Goal: Obtain resource: Obtain resource

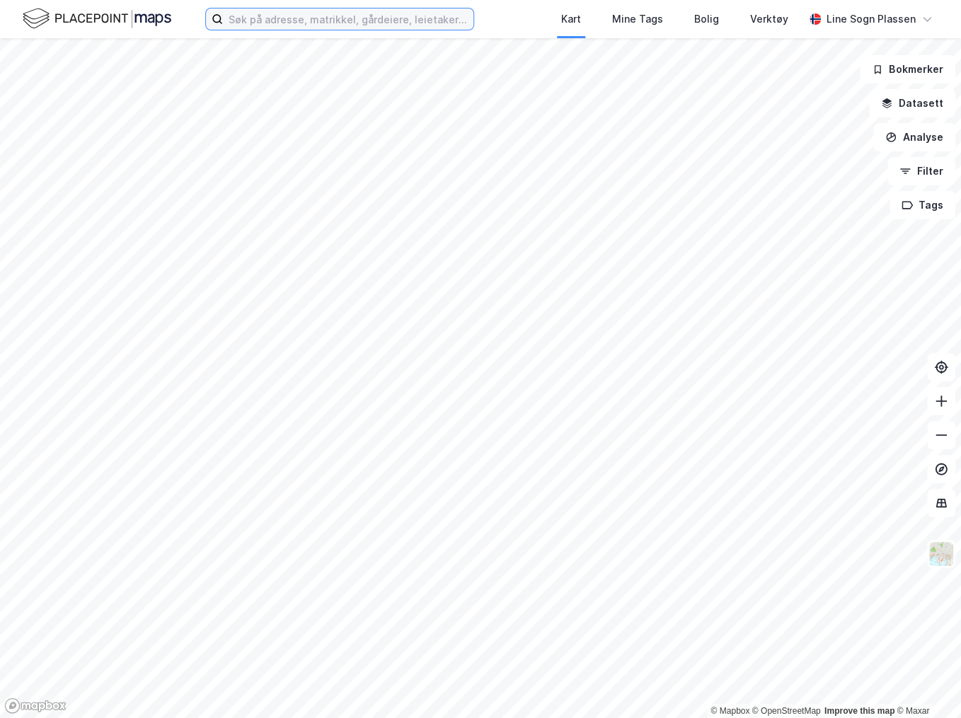
click at [379, 28] on input at bounding box center [348, 18] width 250 height 21
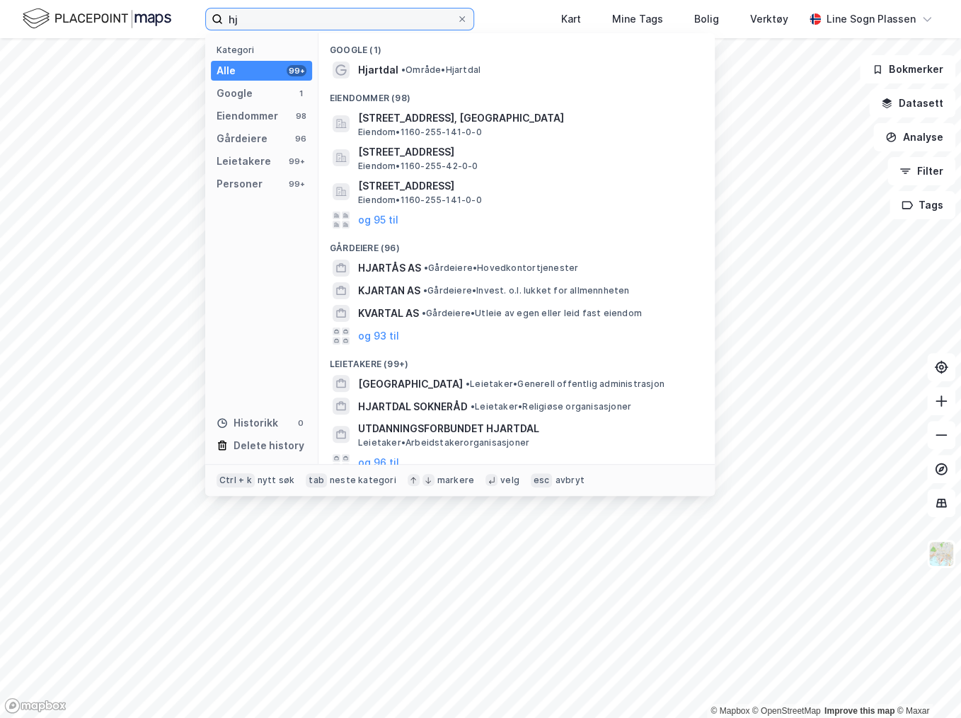
type input "h"
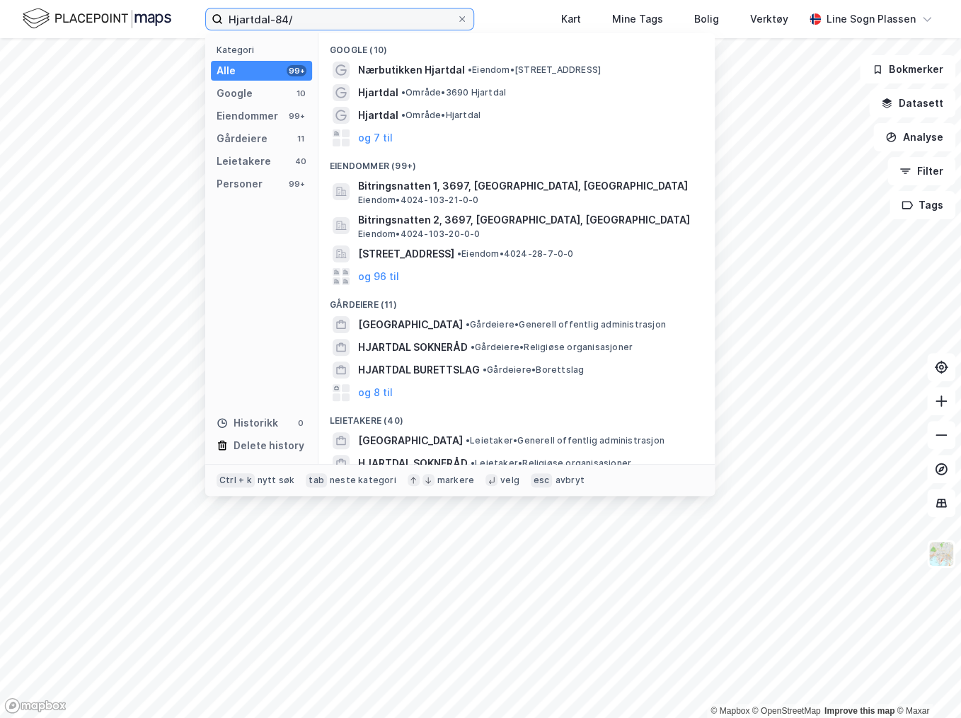
click at [313, 20] on input "Hjartdal-84/" at bounding box center [339, 18] width 233 height 21
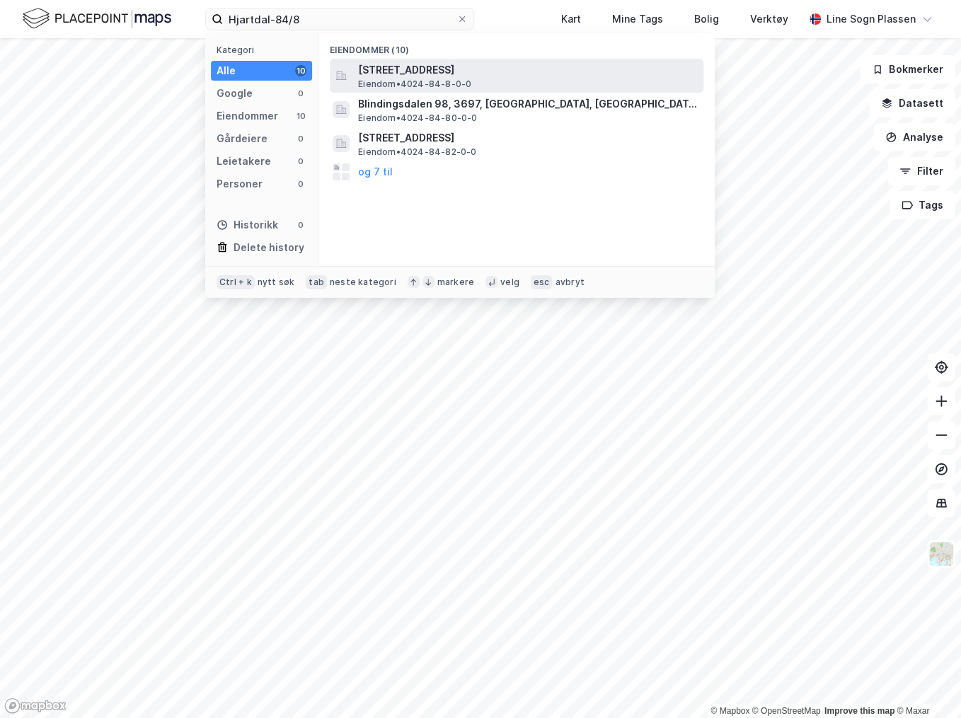
click at [405, 71] on span "[STREET_ADDRESS]" at bounding box center [528, 70] width 340 height 17
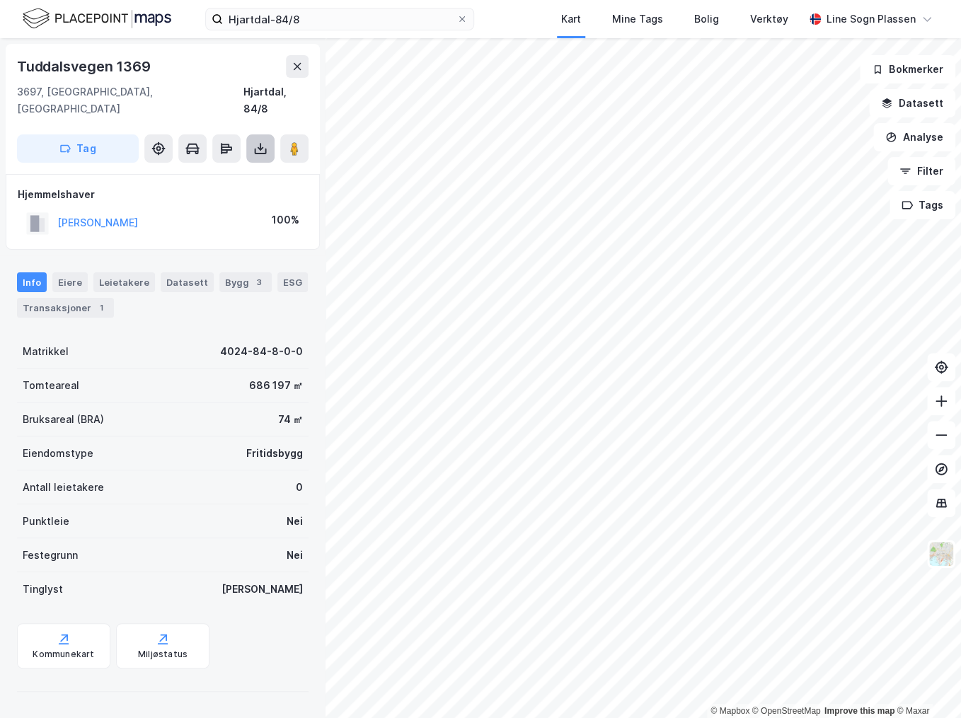
click at [267, 139] on button at bounding box center [260, 148] width 28 height 28
click at [212, 169] on div "Last ned grunnbok" at bounding box center [199, 177] width 151 height 23
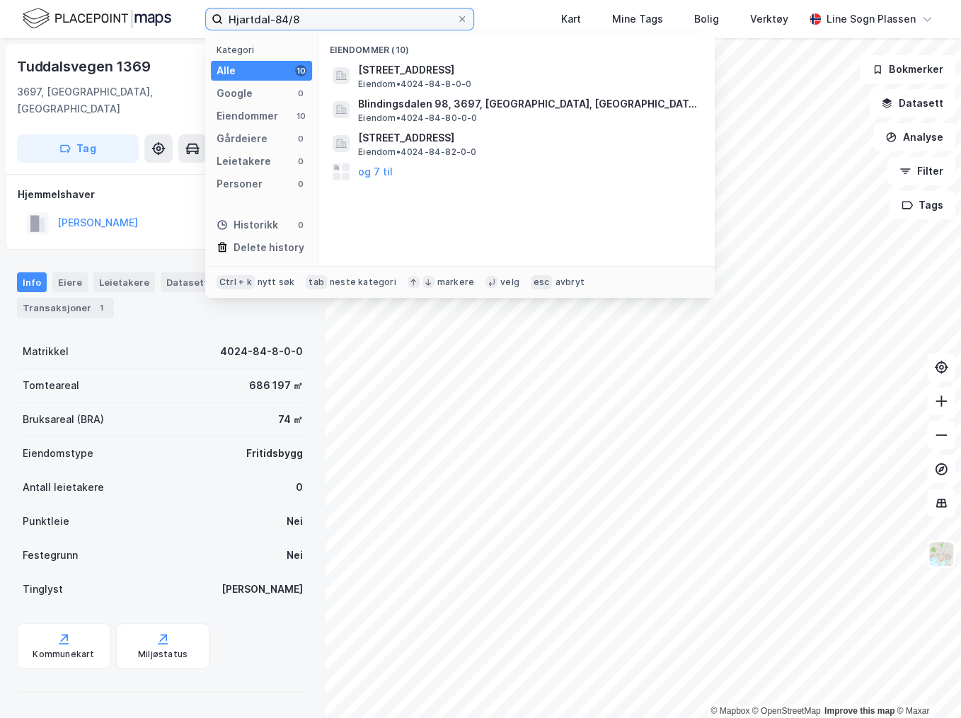
drag, startPoint x: 321, startPoint y: 21, endPoint x: 272, endPoint y: 20, distance: 49.5
click at [272, 20] on input "Hjartdal-84/8" at bounding box center [339, 18] width 233 height 21
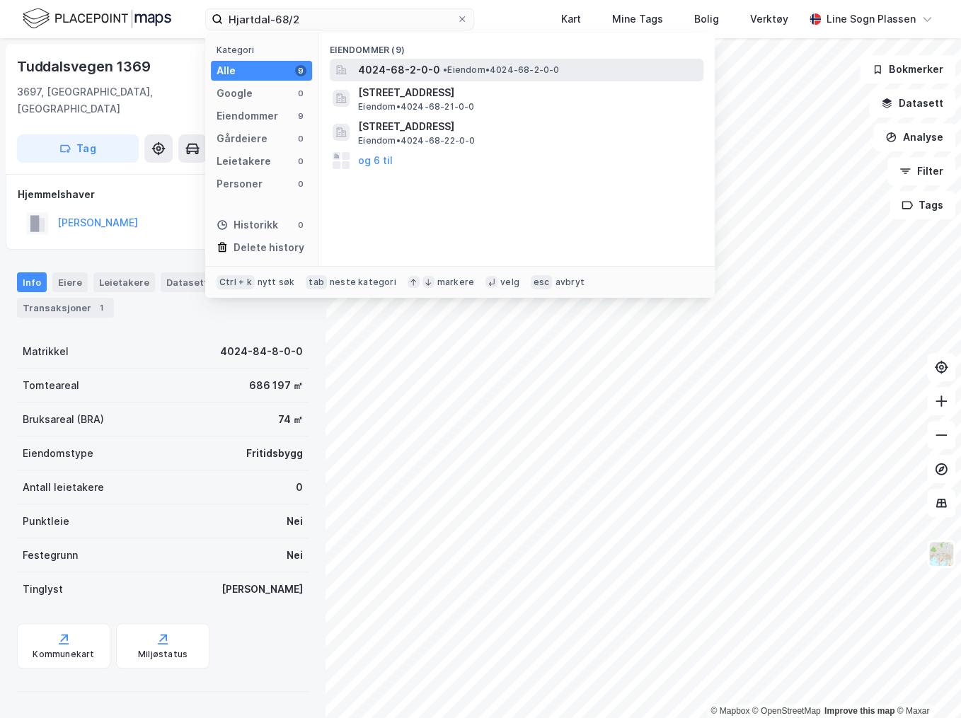
click at [550, 76] on div "4024-68-2-0-0 • Eiendom • 4024-68-2-0-0" at bounding box center [529, 70] width 342 height 17
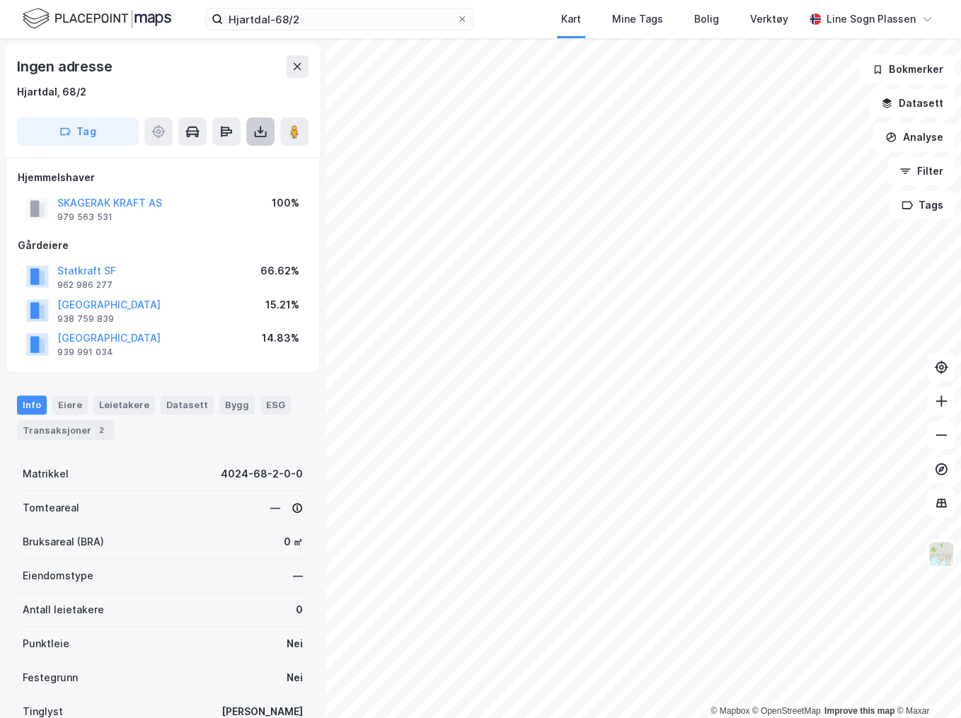
click at [266, 138] on icon at bounding box center [260, 131] width 14 height 14
click at [195, 158] on div "Last ned grunnbok" at bounding box center [190, 159] width 82 height 11
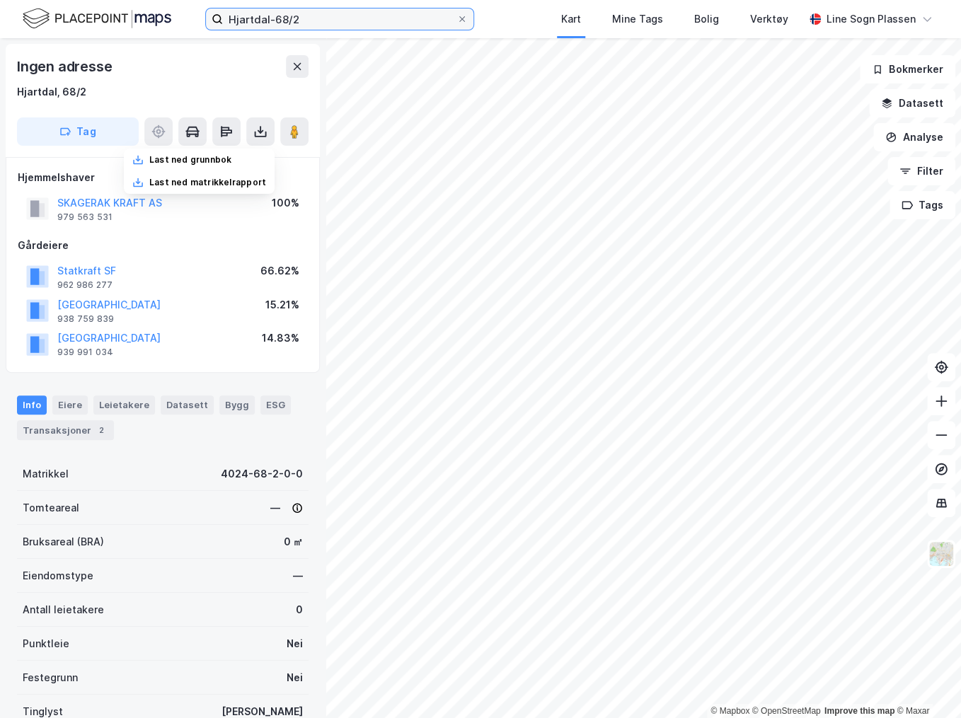
click at [316, 23] on input "Hjartdal-68/2" at bounding box center [339, 18] width 233 height 21
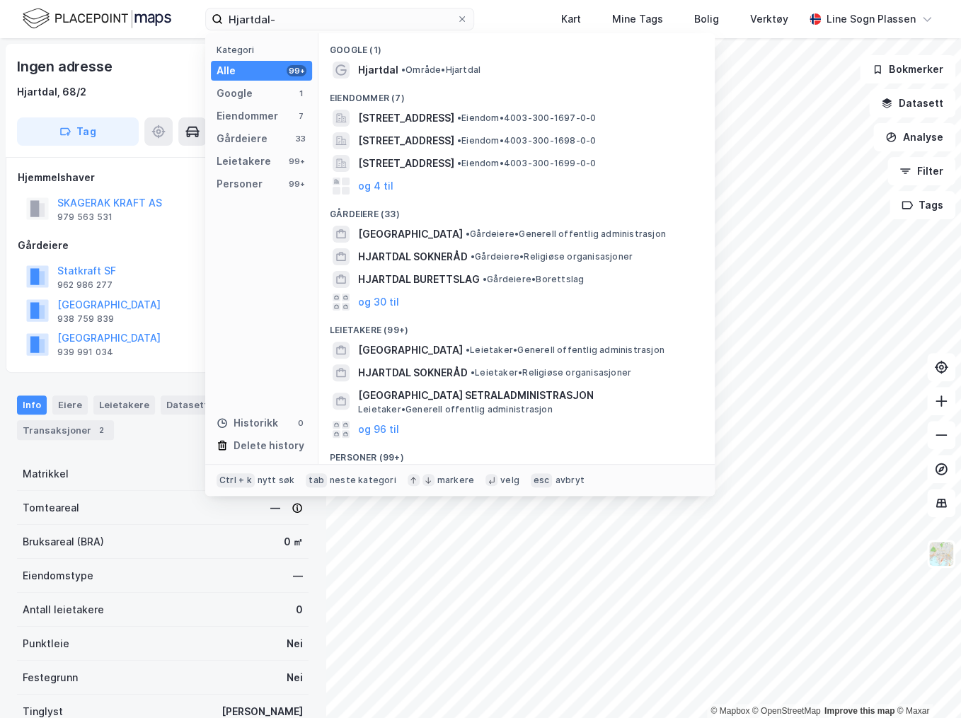
click at [146, 228] on div "Hjemmelshaver SKAGERAK KRAFT AS 979 563 531 100% Gårdeiere Statkraft SF 962 986…" at bounding box center [163, 265] width 290 height 192
drag, startPoint x: 296, startPoint y: 19, endPoint x: 199, endPoint y: 8, distance: 98.2
click at [202, 8] on div "Hjartdal- Kategori Alle 99+ Google 1 Eiendommer 7 Gårdeiere 33 Leietakere 99+ P…" at bounding box center [480, 19] width 961 height 38
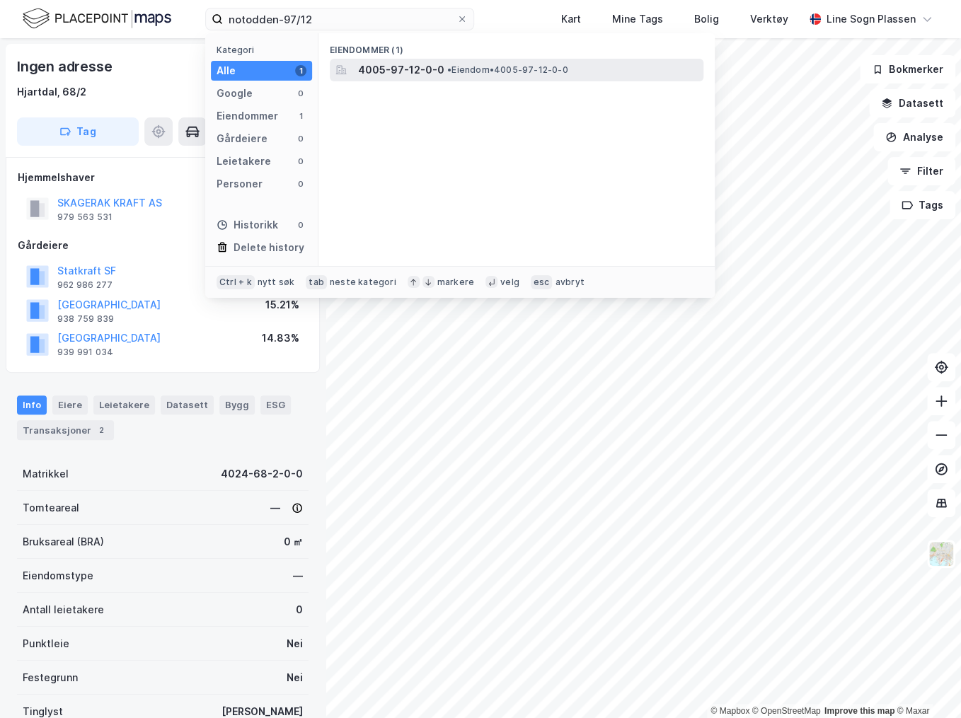
click at [450, 67] on span "•" at bounding box center [449, 69] width 4 height 11
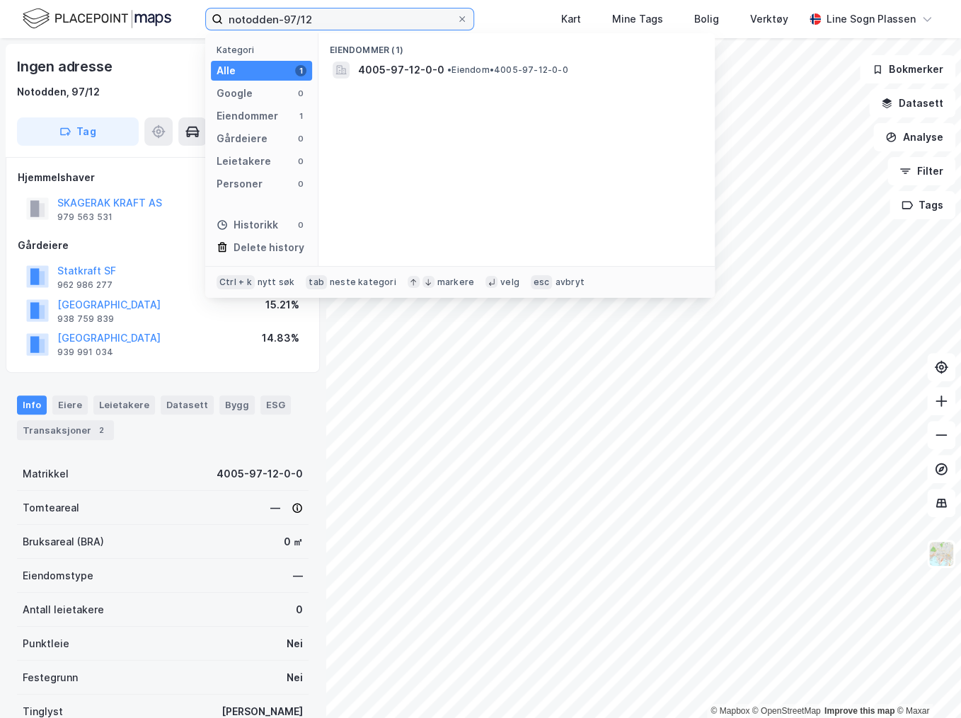
drag, startPoint x: 325, startPoint y: 21, endPoint x: 195, endPoint y: 26, distance: 131.0
click at [195, 26] on div "notodden-97/12 Kategori Alle 1 Google 0 Eiendommer 1 Gårdeiere 0 Leietakere 0 P…" at bounding box center [480, 19] width 961 height 38
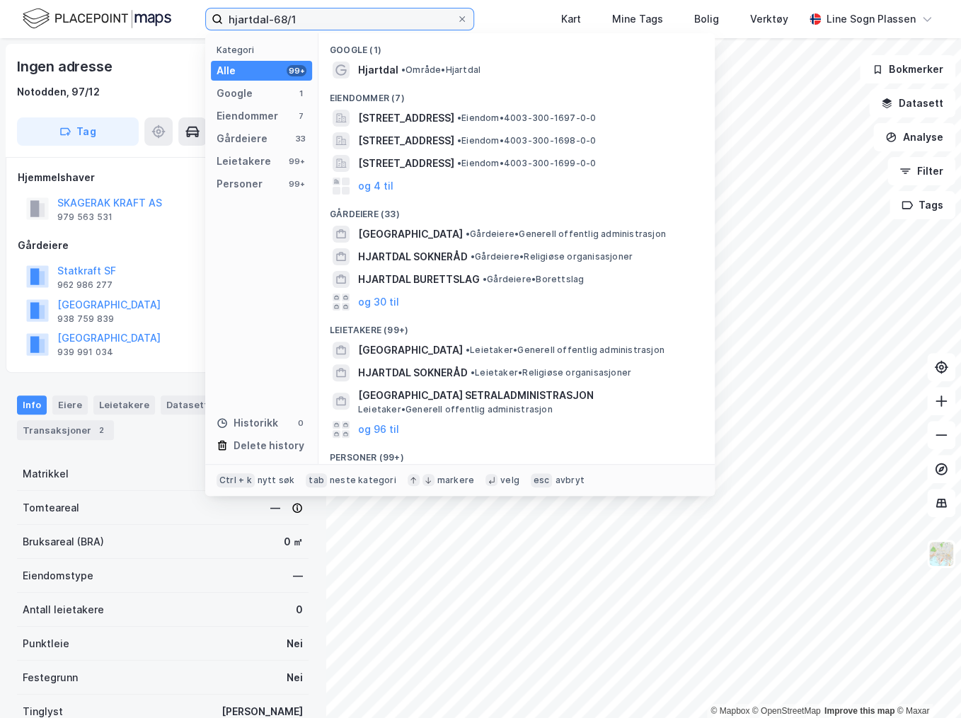
type input "hjartdal-68/1"
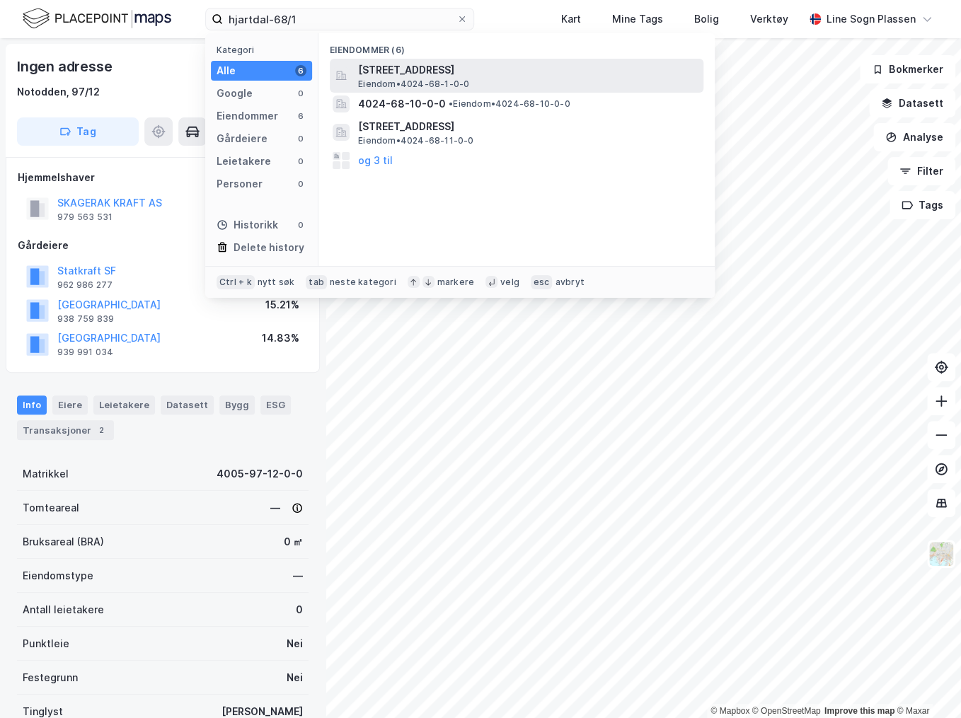
click at [427, 80] on span "Eiendom • 4024-68-1-0-0" at bounding box center [413, 84] width 111 height 11
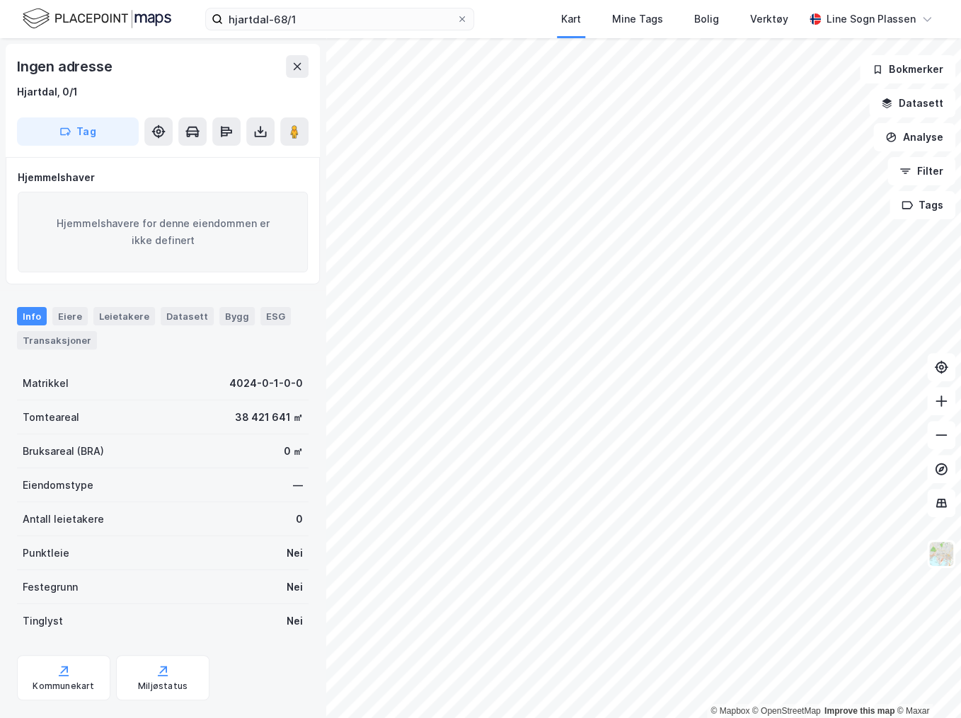
click at [253, 458] on div "© Mapbox © OpenStreetMap Improve this map © Maxar Ingen adresse Hjartdal, 0/1 T…" at bounding box center [480, 378] width 961 height 680
